Goal: Transaction & Acquisition: Download file/media

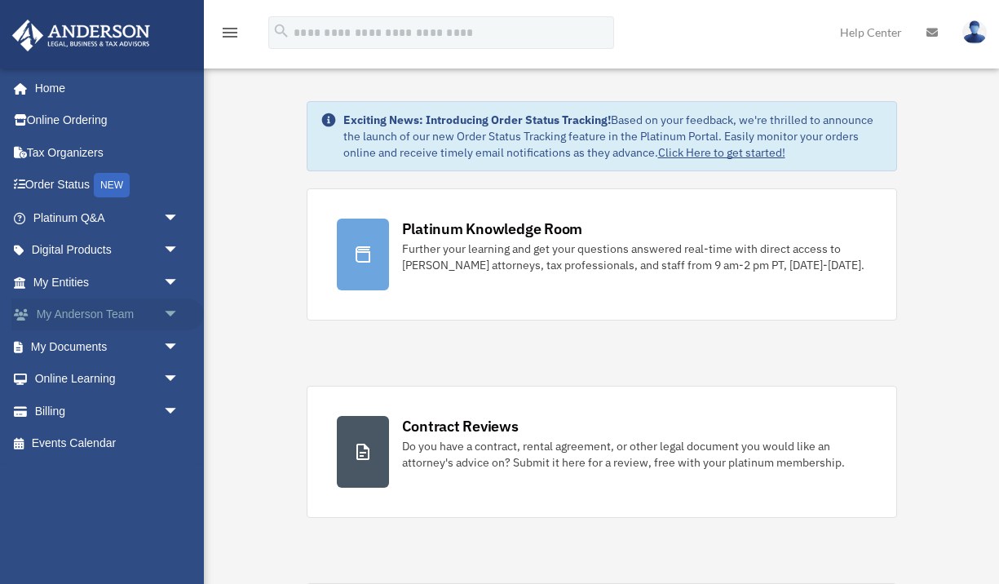
click at [176, 311] on span "arrow_drop_down" at bounding box center [179, 314] width 33 height 33
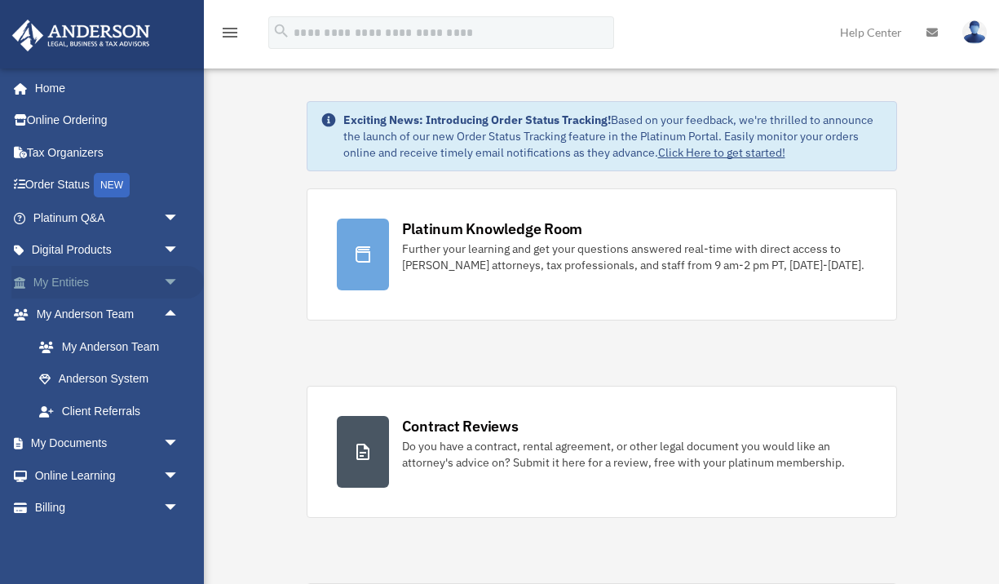
click at [165, 287] on span "arrow_drop_down" at bounding box center [179, 282] width 33 height 33
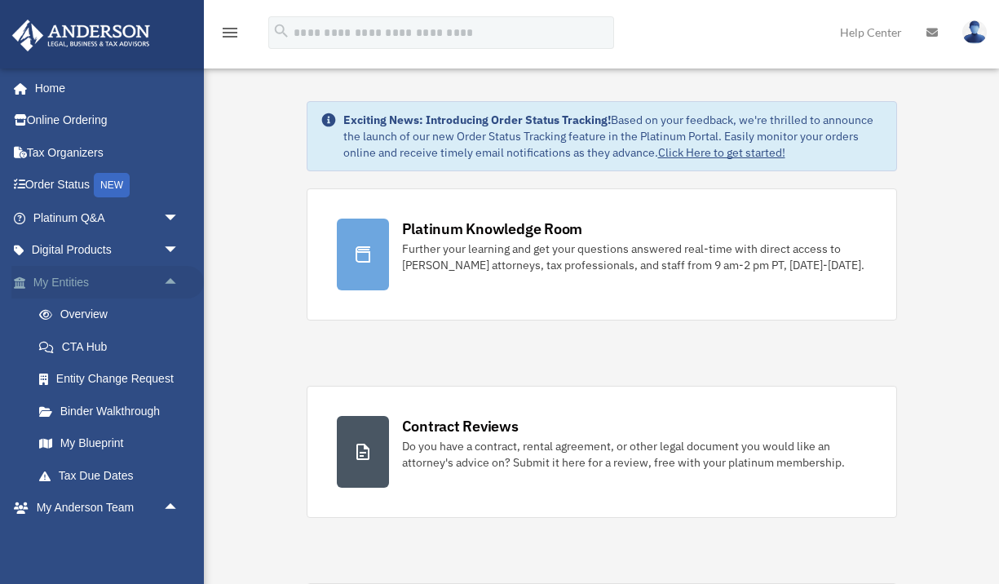
click at [177, 278] on span "arrow_drop_up" at bounding box center [179, 282] width 33 height 33
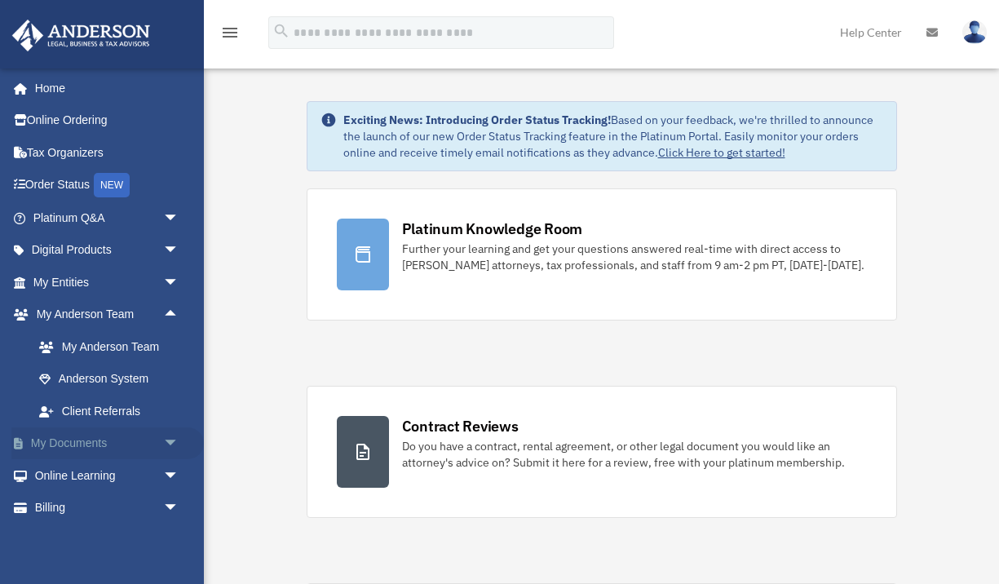
click at [166, 439] on span "arrow_drop_down" at bounding box center [179, 443] width 33 height 33
click at [125, 473] on link "Box" at bounding box center [113, 475] width 181 height 33
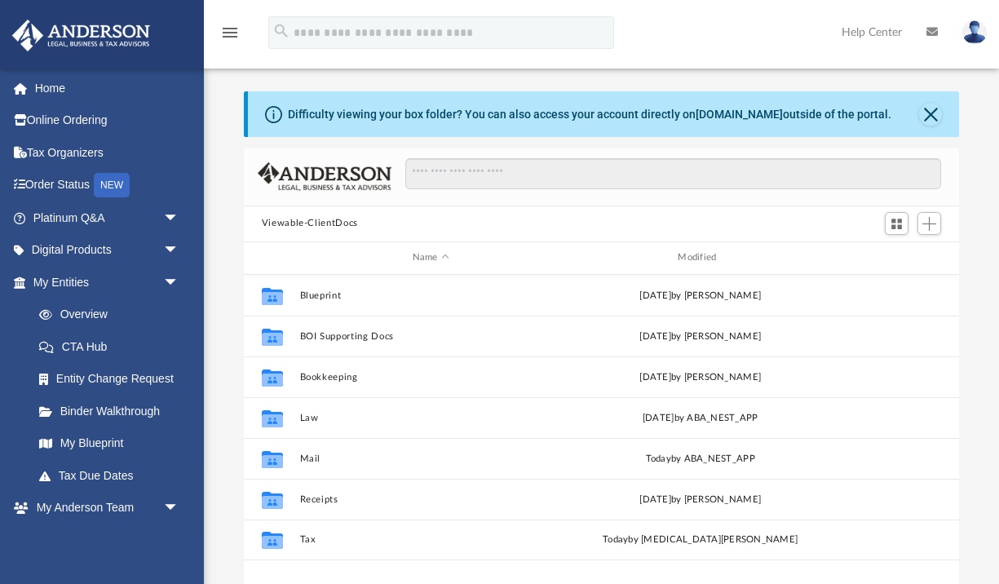
scroll to position [371, 715]
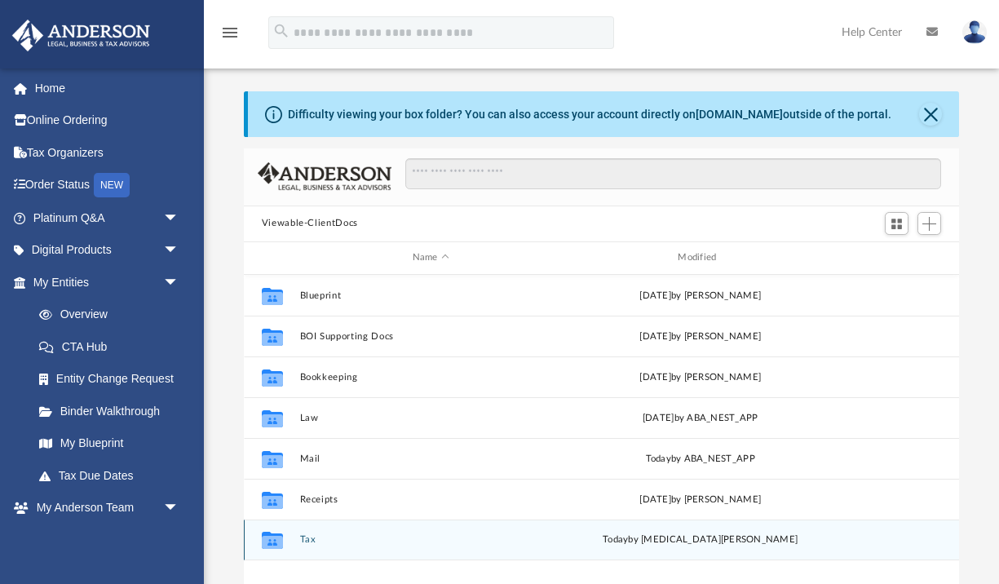
click at [304, 536] on button "Tax" at bounding box center [430, 539] width 263 height 11
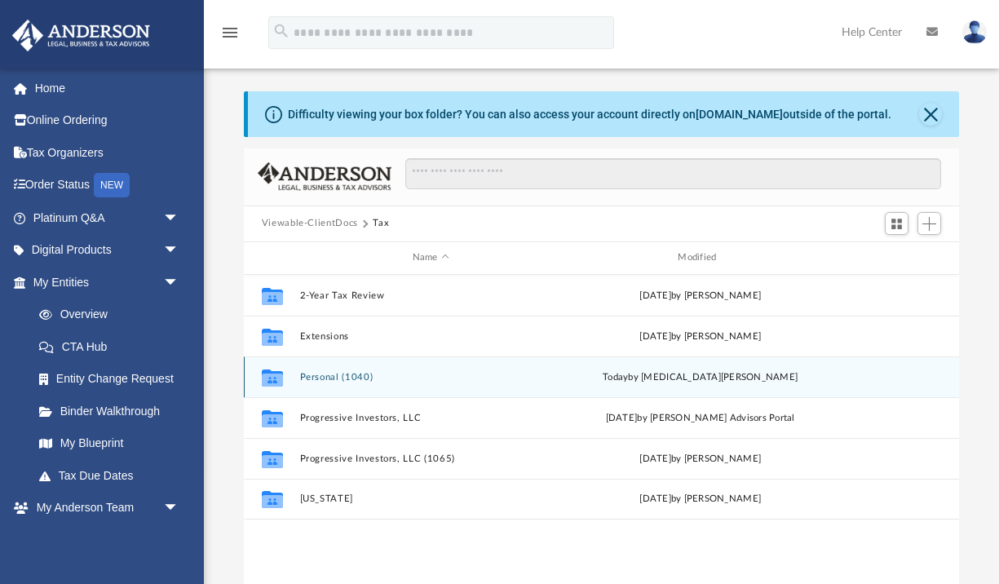
click at [347, 379] on button "Personal (1040)" at bounding box center [430, 376] width 263 height 11
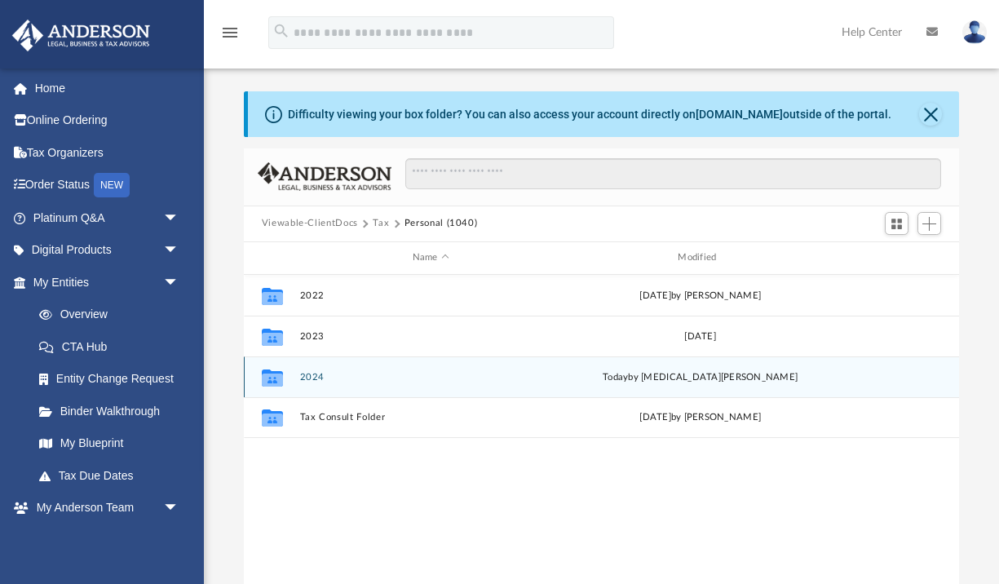
click at [316, 378] on button "2024" at bounding box center [430, 376] width 263 height 11
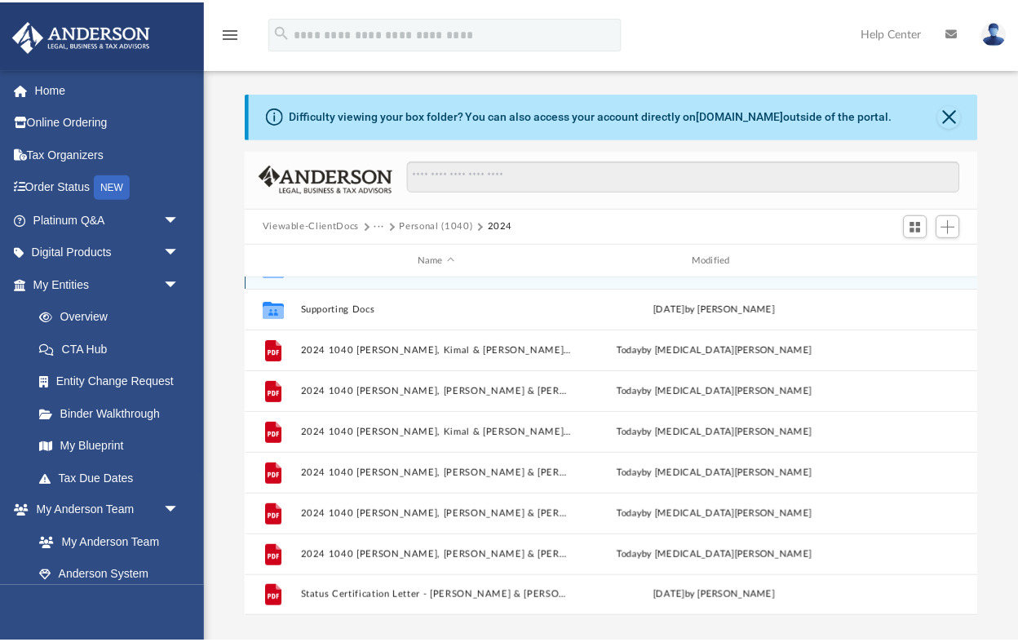
scroll to position [371, 732]
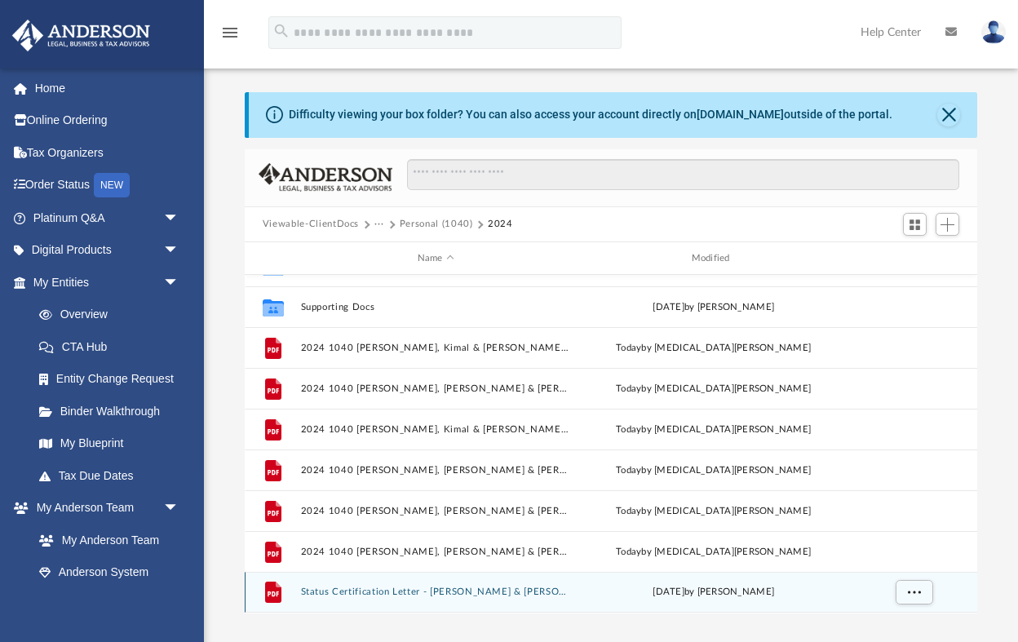
click at [436, 583] on button "Status Certification Letter - [PERSON_NAME] & [PERSON_NAME].pdf" at bounding box center [435, 592] width 271 height 11
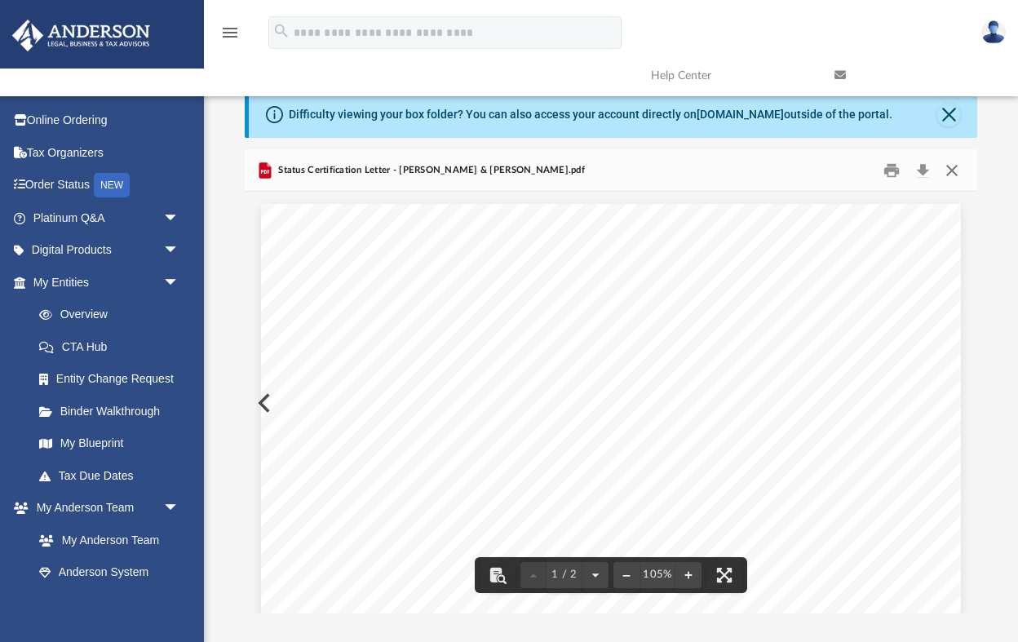
click at [952, 171] on button "Close" at bounding box center [951, 169] width 29 height 25
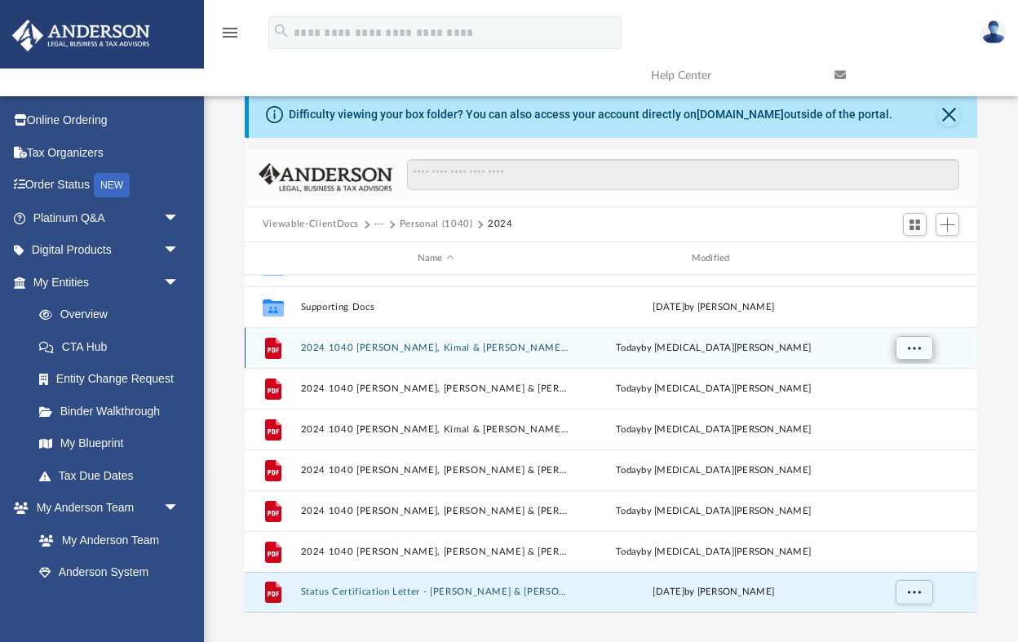
click at [906, 347] on button "More options" at bounding box center [913, 348] width 38 height 24
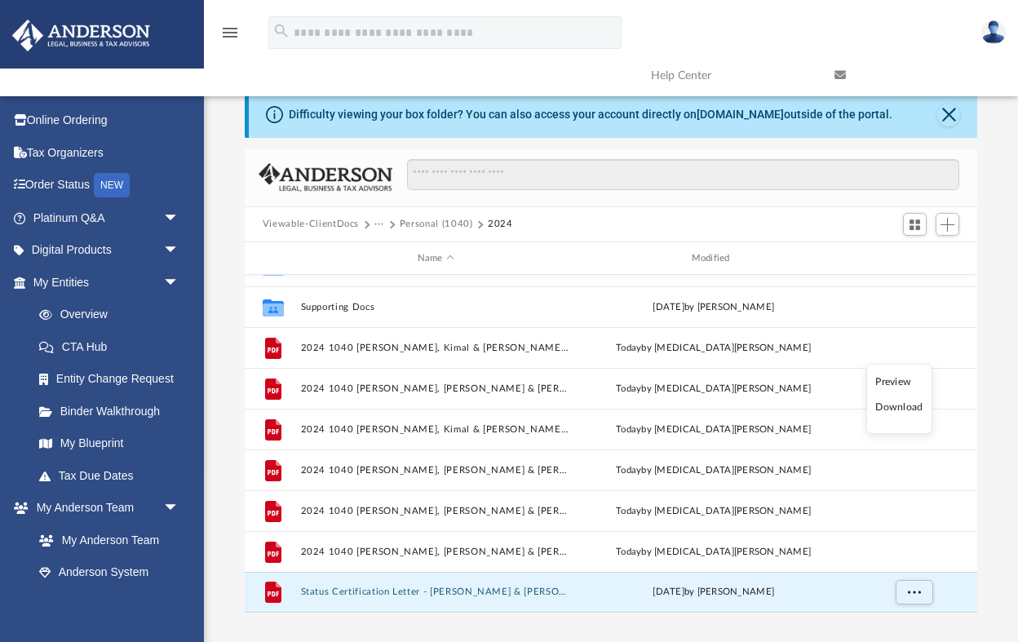
click at [912, 407] on li "Download" at bounding box center [898, 407] width 47 height 17
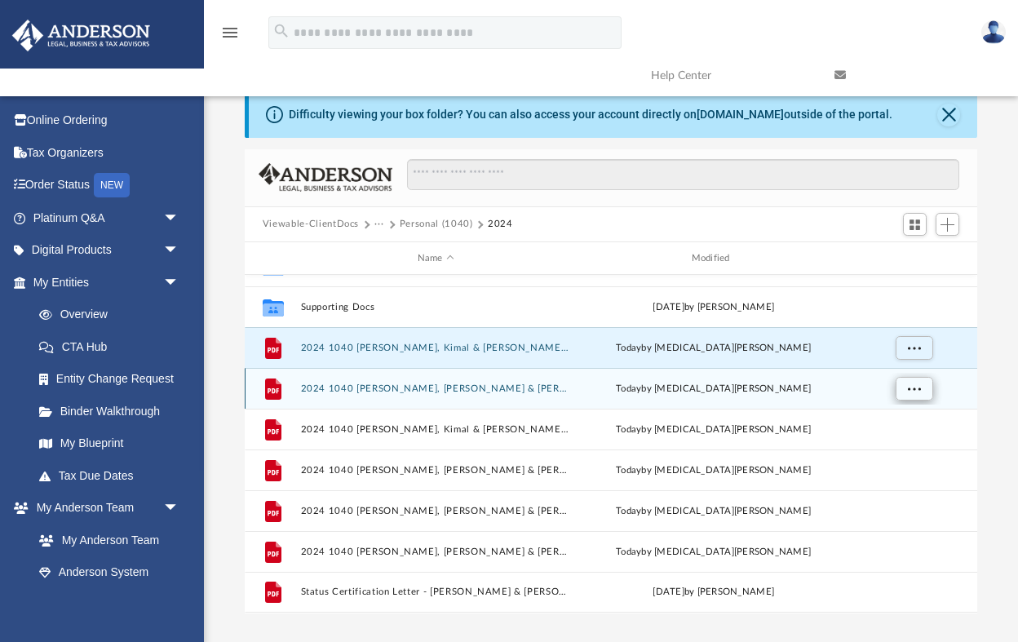
click at [917, 389] on span "More options" at bounding box center [913, 388] width 13 height 9
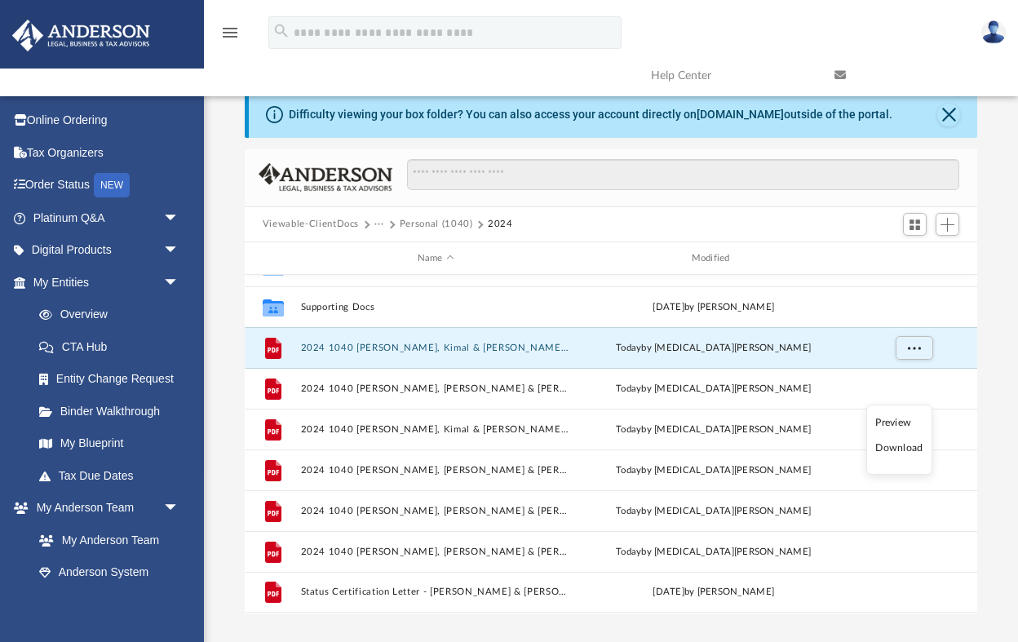
click at [911, 449] on li "Download" at bounding box center [898, 447] width 47 height 17
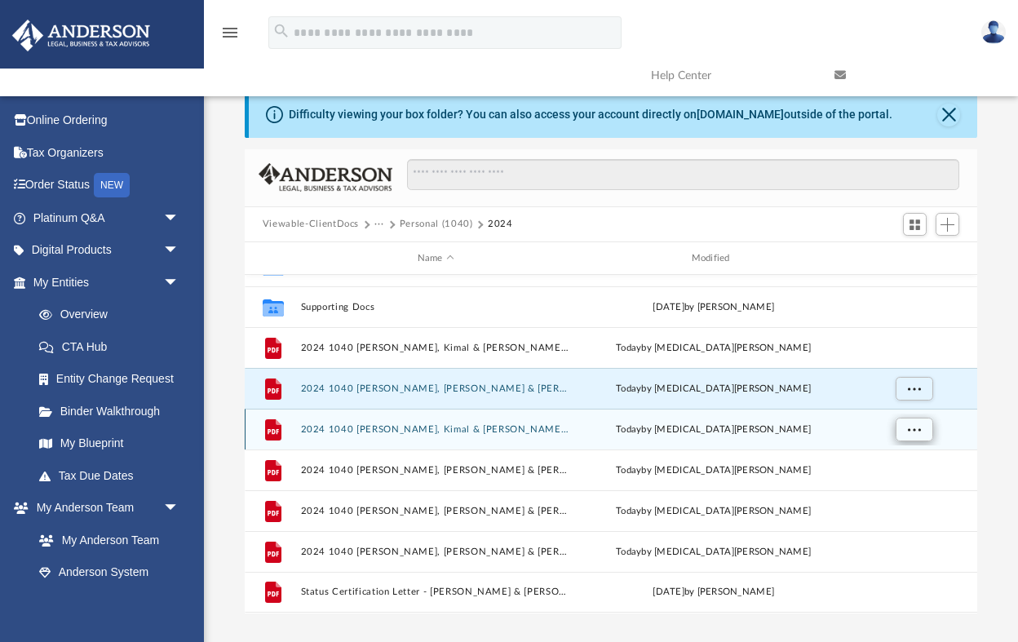
click at [912, 433] on span "More options" at bounding box center [913, 429] width 13 height 9
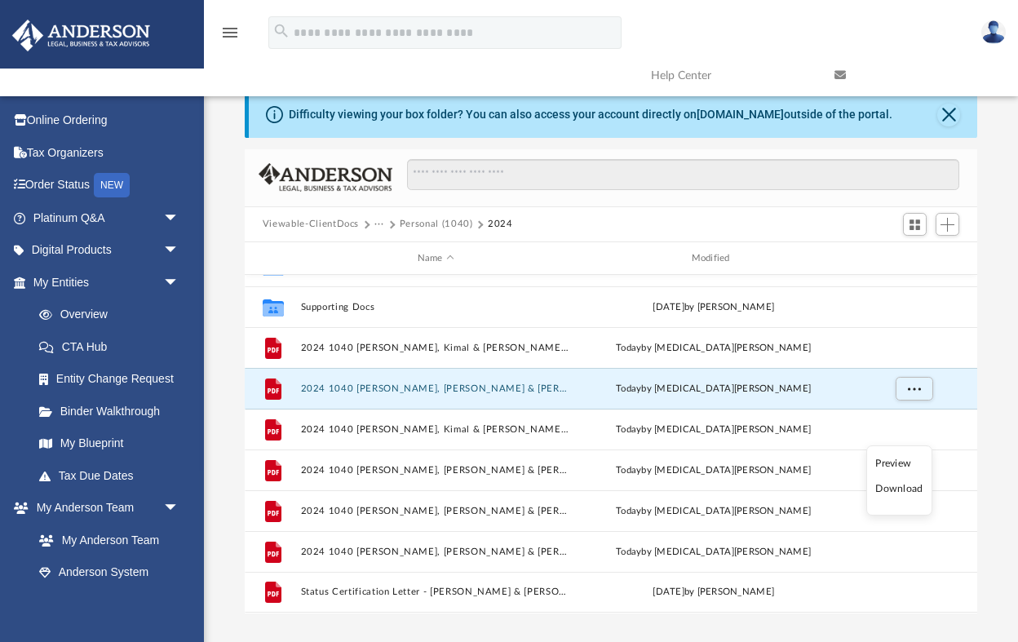
click at [911, 489] on li "Download" at bounding box center [898, 488] width 47 height 17
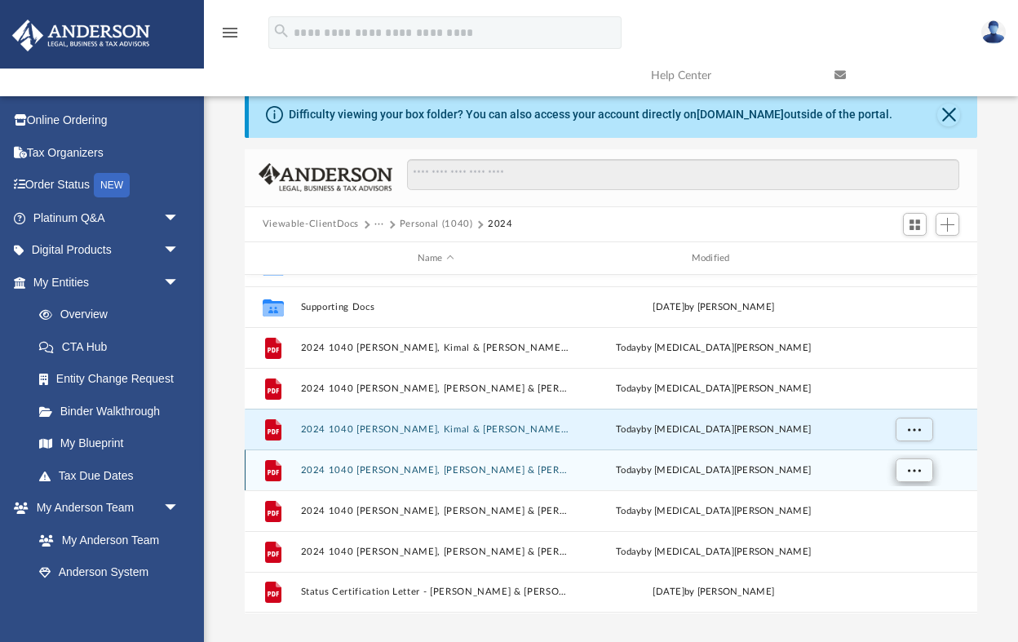
click at [911, 477] on button "More options" at bounding box center [913, 470] width 38 height 24
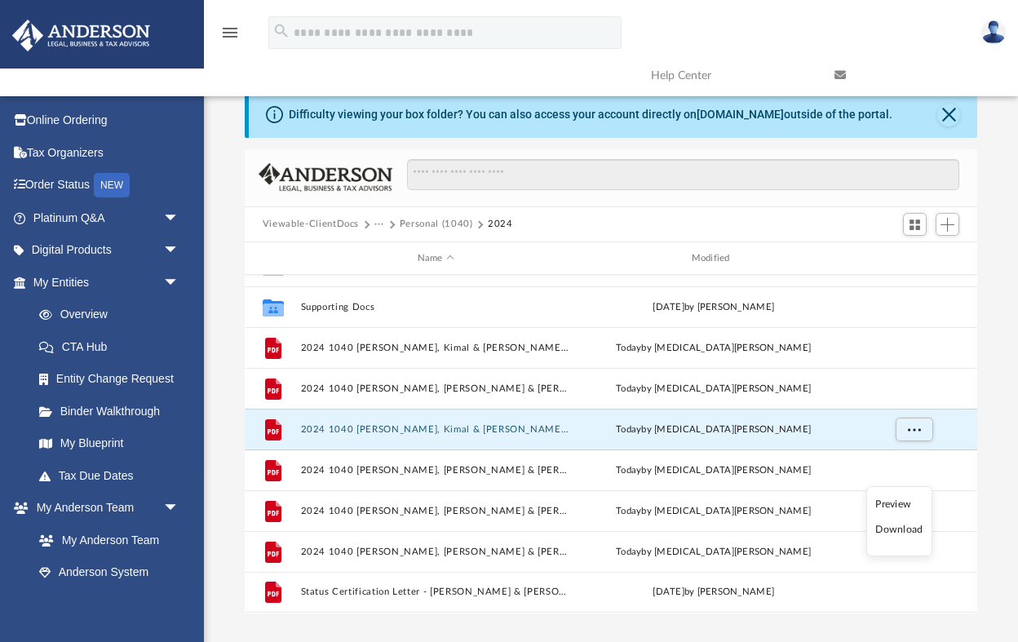
click at [912, 533] on li "Download" at bounding box center [898, 529] width 47 height 17
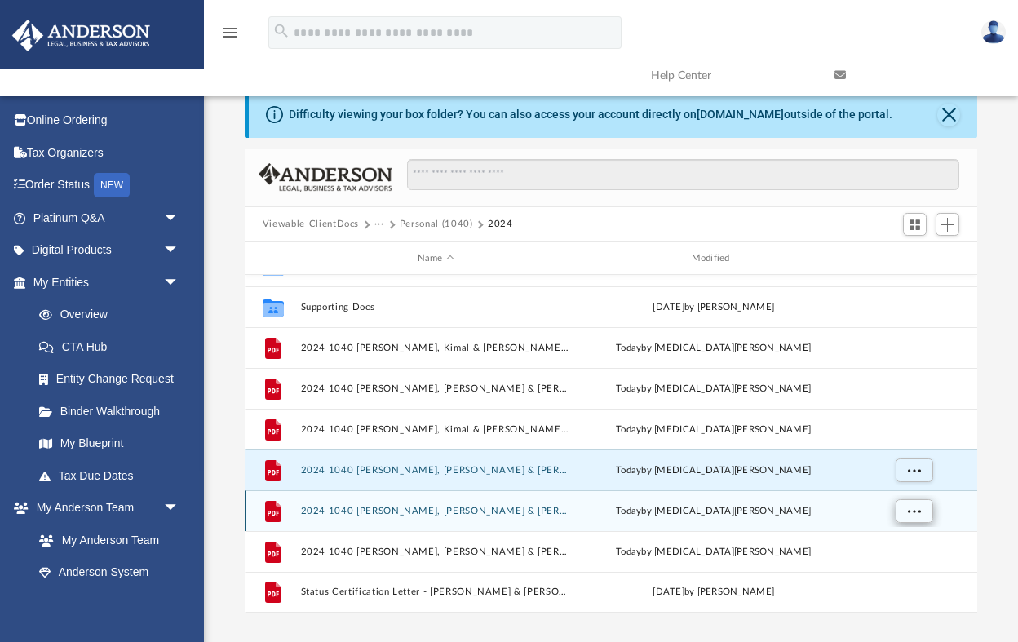
click at [912, 515] on span "More options" at bounding box center [913, 510] width 13 height 9
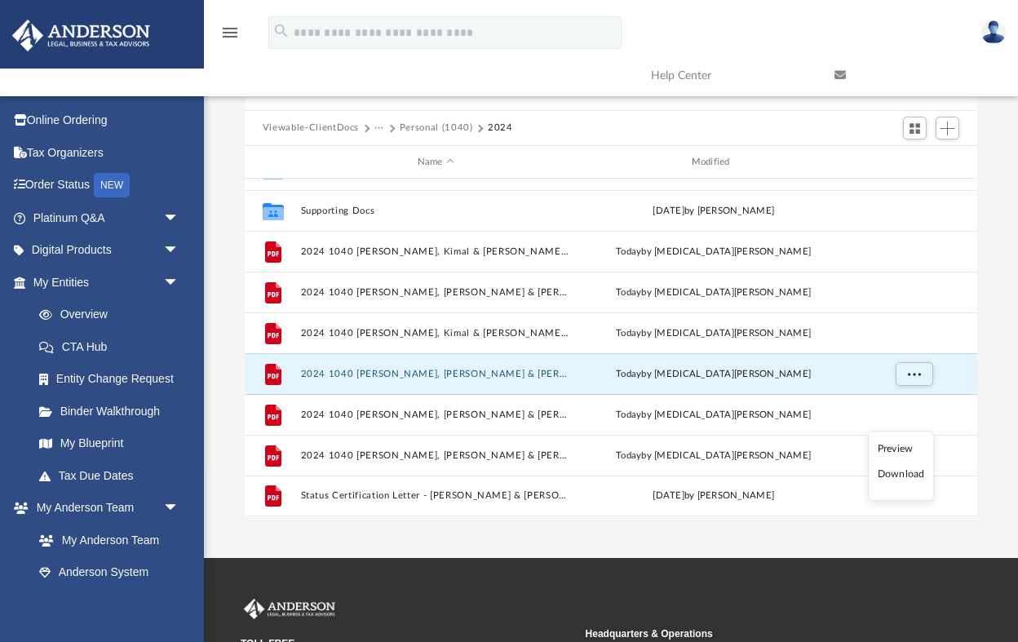
scroll to position [131, 0]
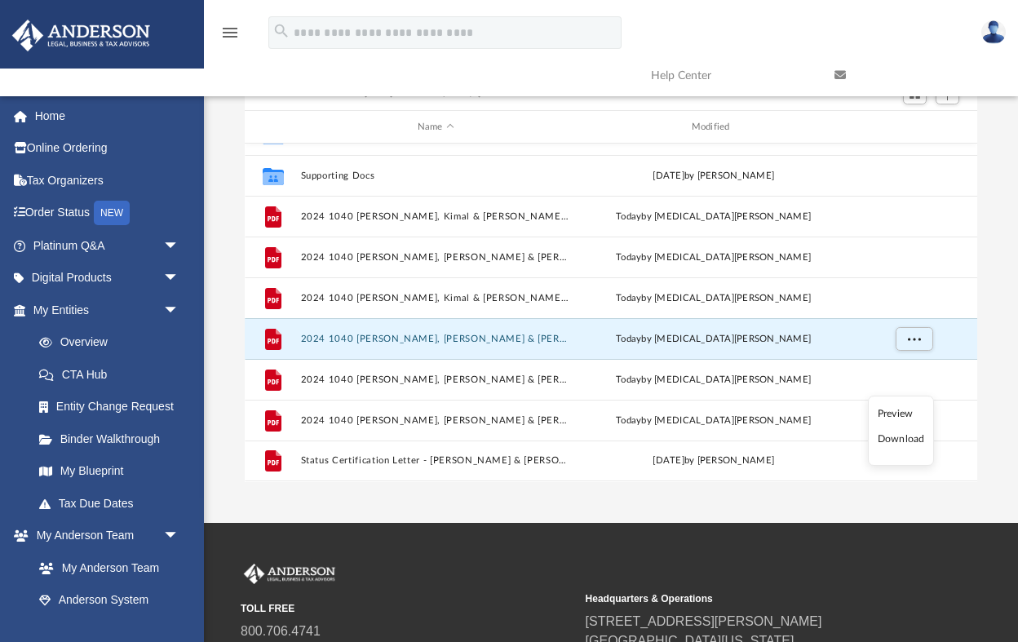
click at [892, 440] on li "Download" at bounding box center [900, 439] width 47 height 17
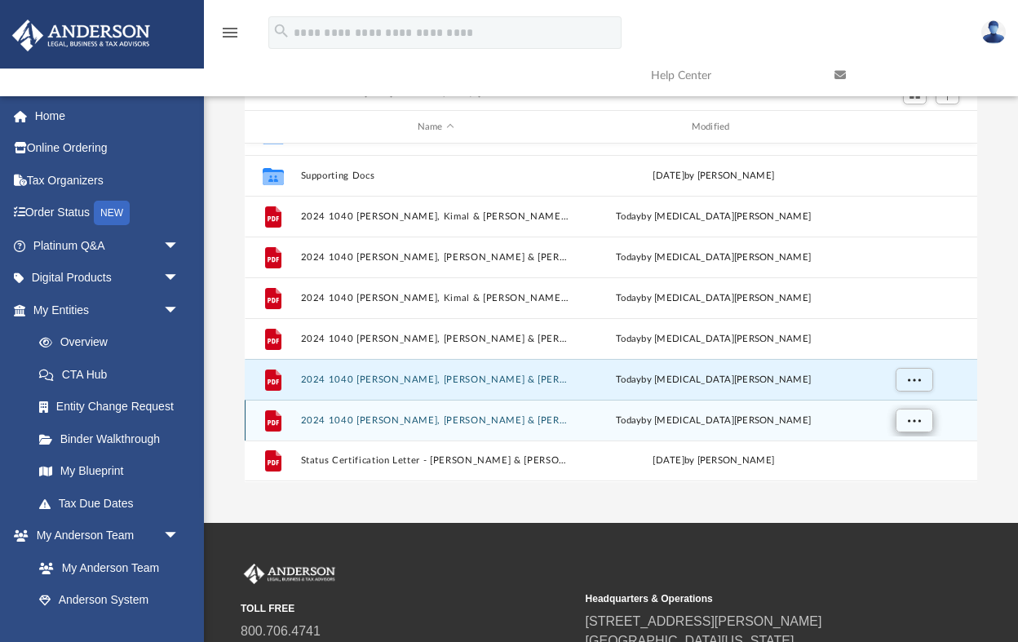
click at [915, 419] on span "More options" at bounding box center [913, 420] width 13 height 9
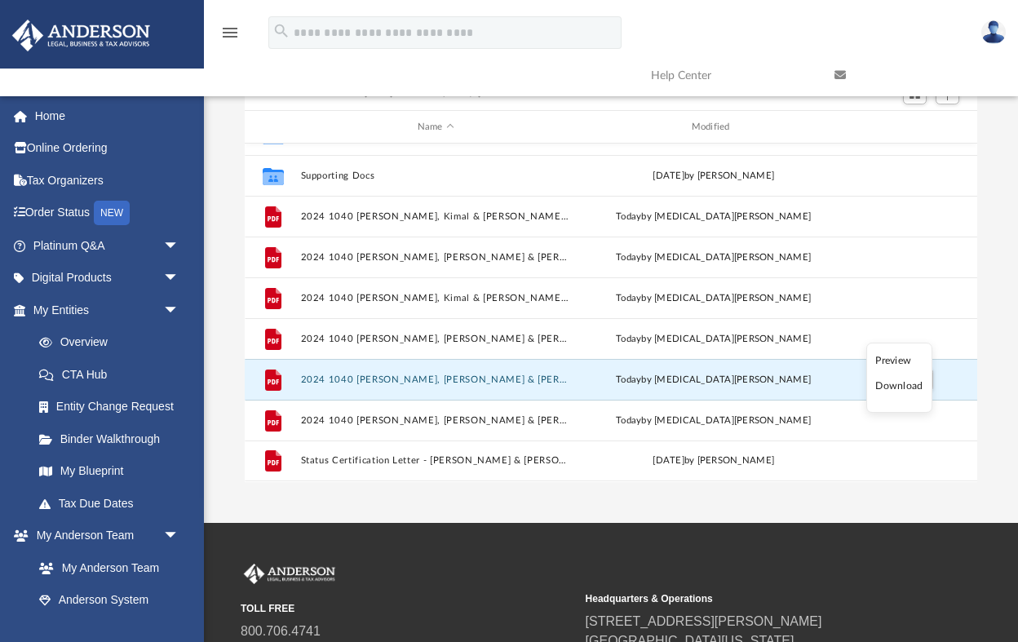
click at [887, 389] on li "Download" at bounding box center [898, 386] width 47 height 17
